Goal: Check status: Check status

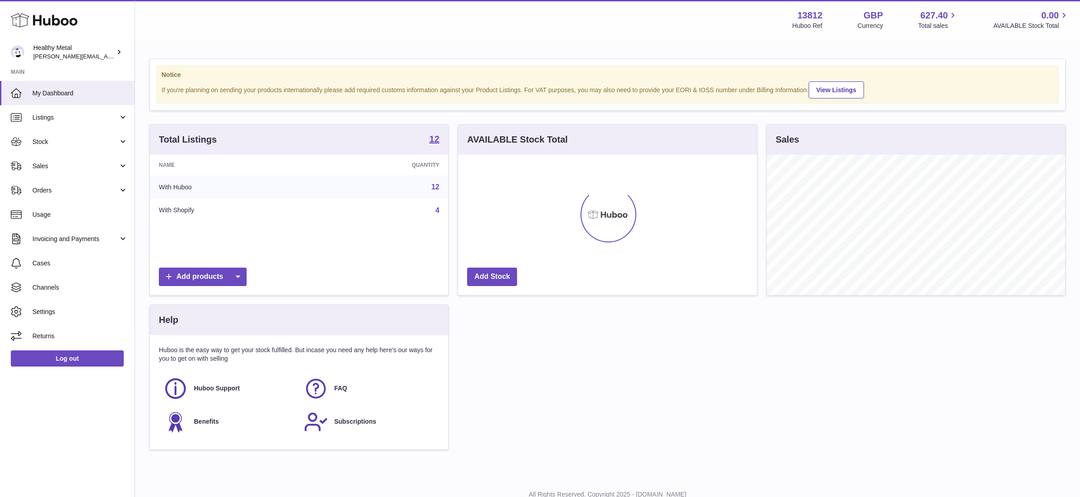
scroll to position [140, 298]
click at [52, 167] on span "Sales" at bounding box center [75, 166] width 86 height 9
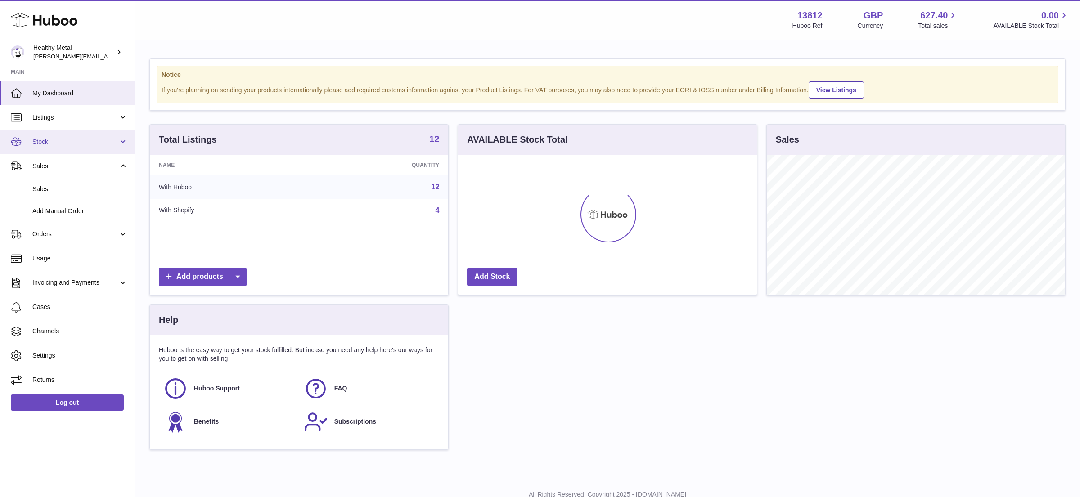
click at [66, 139] on span "Stock" at bounding box center [75, 142] width 86 height 9
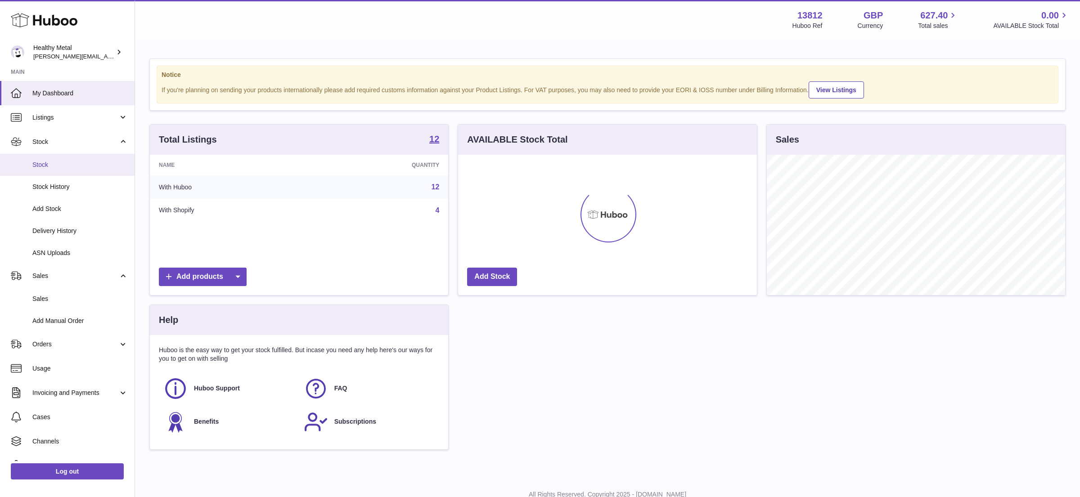
click at [57, 165] on span "Stock" at bounding box center [79, 165] width 95 height 9
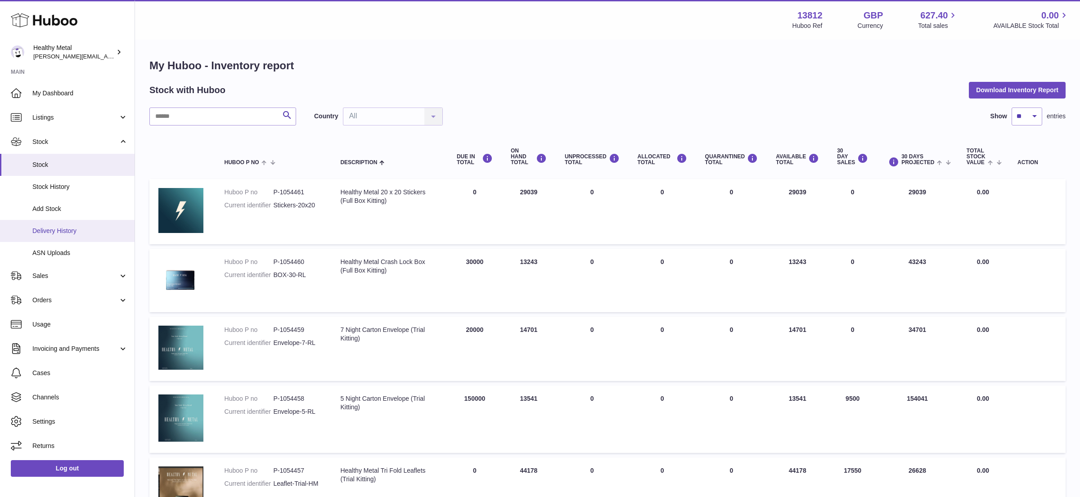
click at [62, 237] on link "Delivery History" at bounding box center [67, 231] width 135 height 22
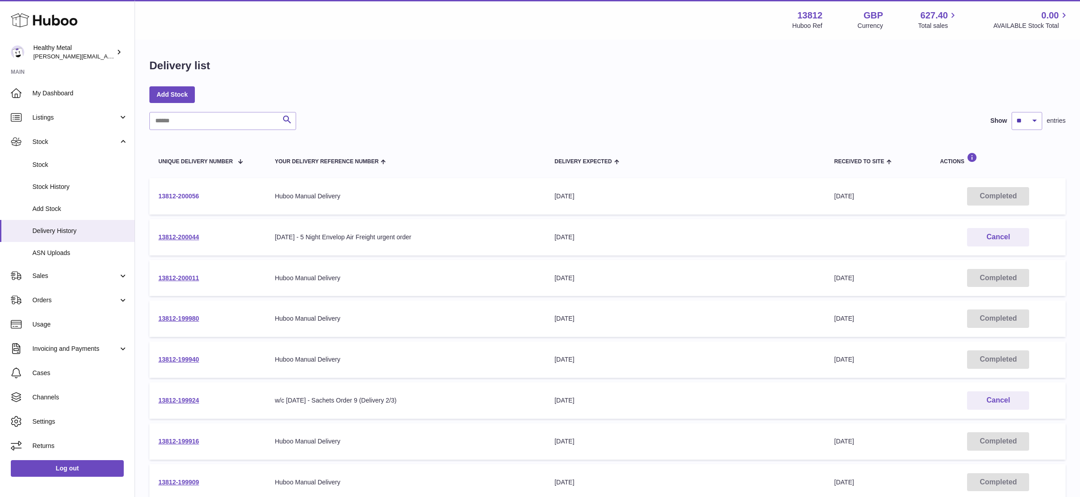
click at [188, 193] on link "13812-200056" at bounding box center [178, 196] width 40 height 7
click at [109, 282] on link "Sales" at bounding box center [67, 276] width 135 height 24
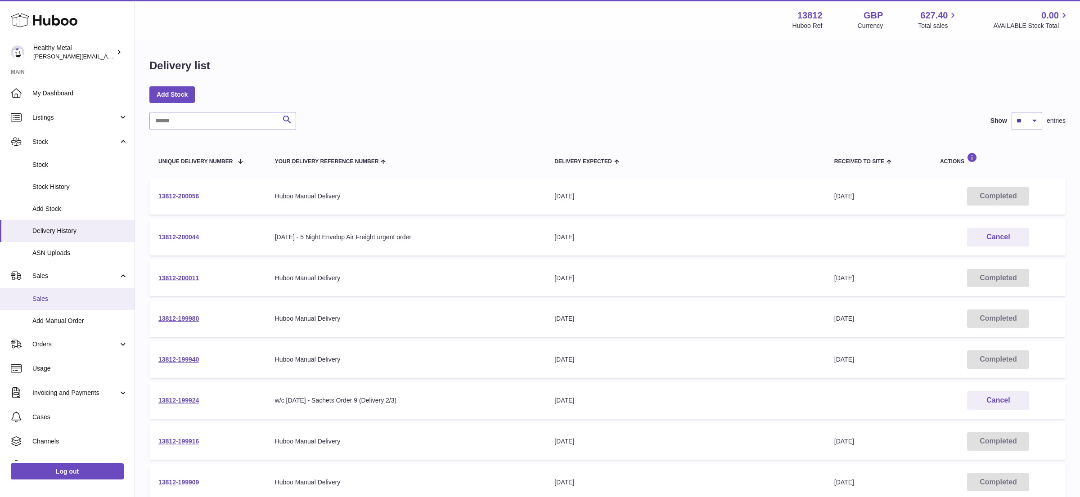
click at [62, 301] on span "Sales" at bounding box center [79, 299] width 95 height 9
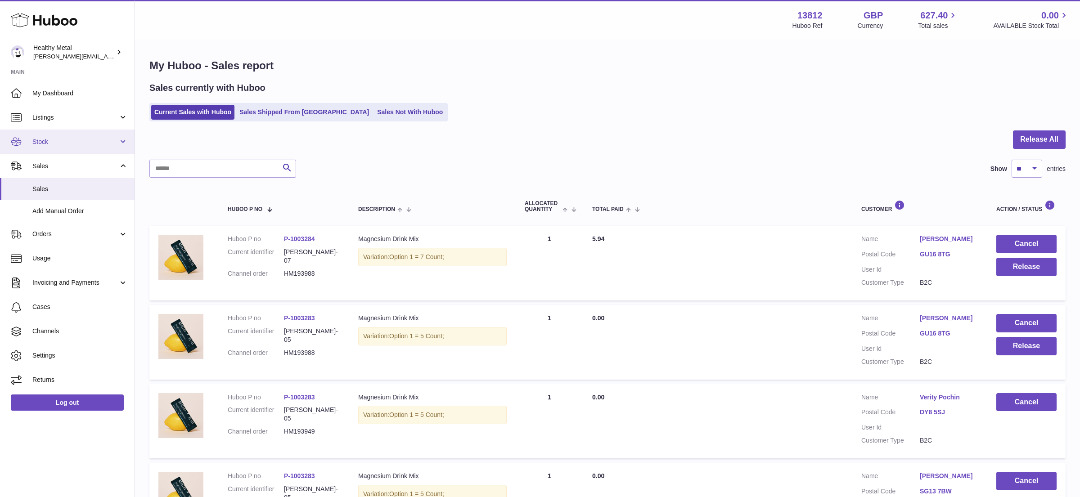
click at [59, 149] on link "Stock" at bounding box center [67, 142] width 135 height 24
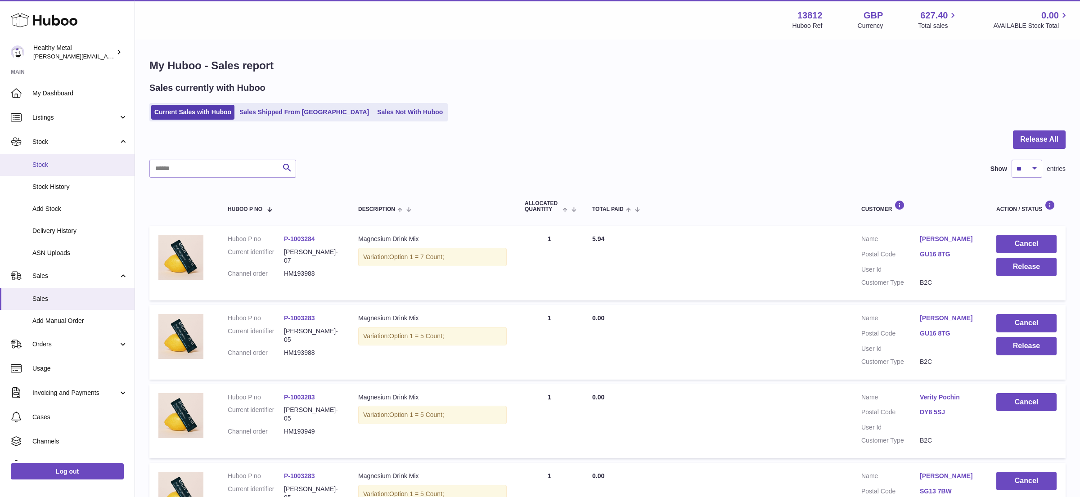
click at [63, 164] on span "Stock" at bounding box center [79, 165] width 95 height 9
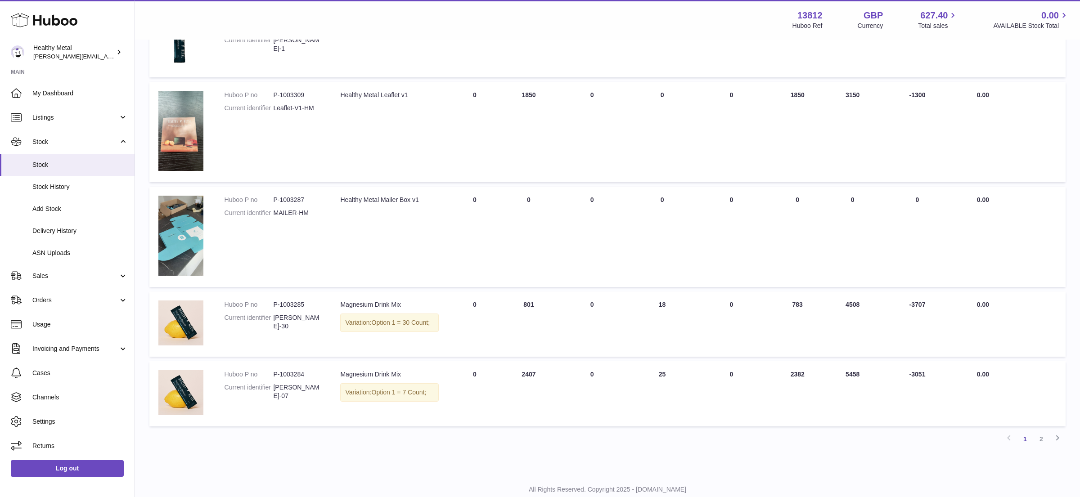
scroll to position [544, 0]
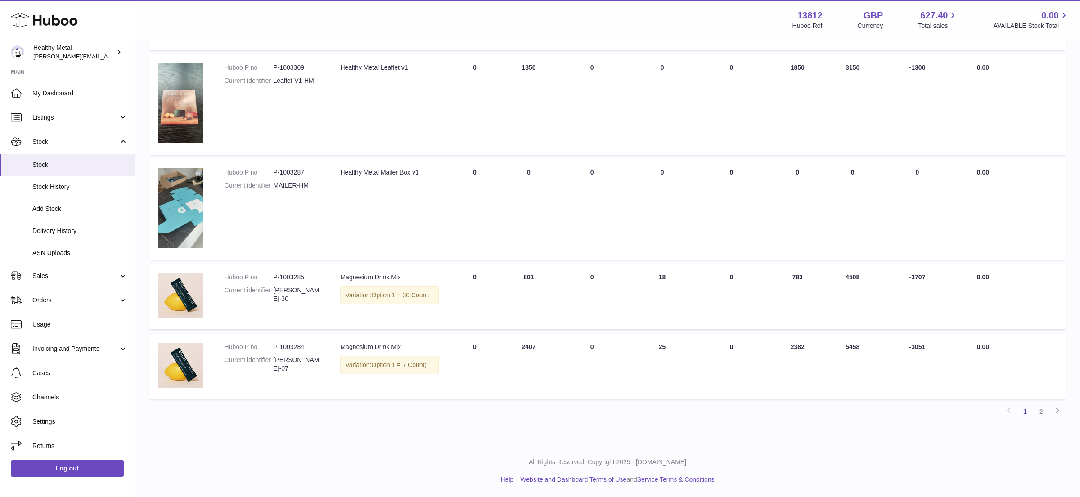
click at [794, 369] on td "AVAILABLE Total 2382" at bounding box center [797, 366] width 61 height 65
click at [1044, 412] on link "2" at bounding box center [1041, 412] width 16 height 16
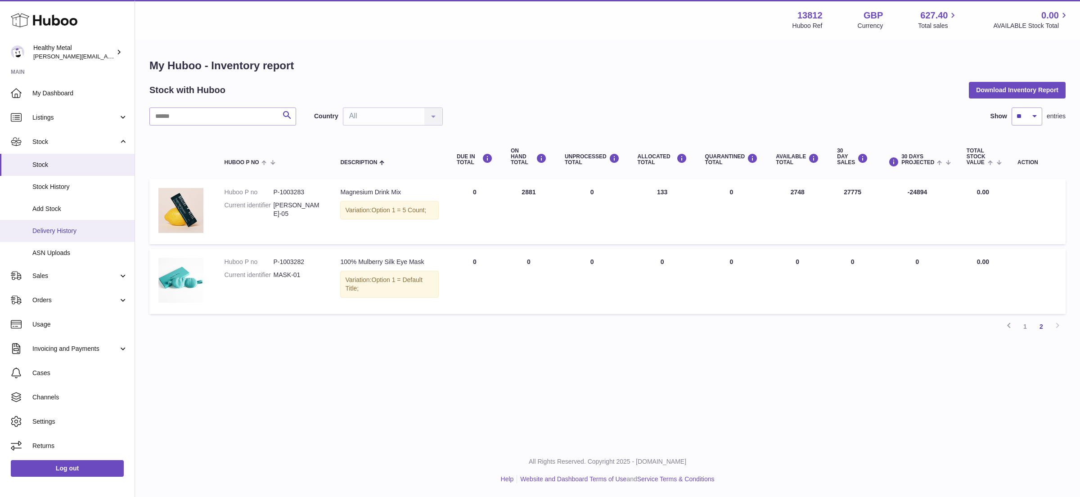
click at [55, 233] on span "Delivery History" at bounding box center [79, 231] width 95 height 9
